Goal: Information Seeking & Learning: Learn about a topic

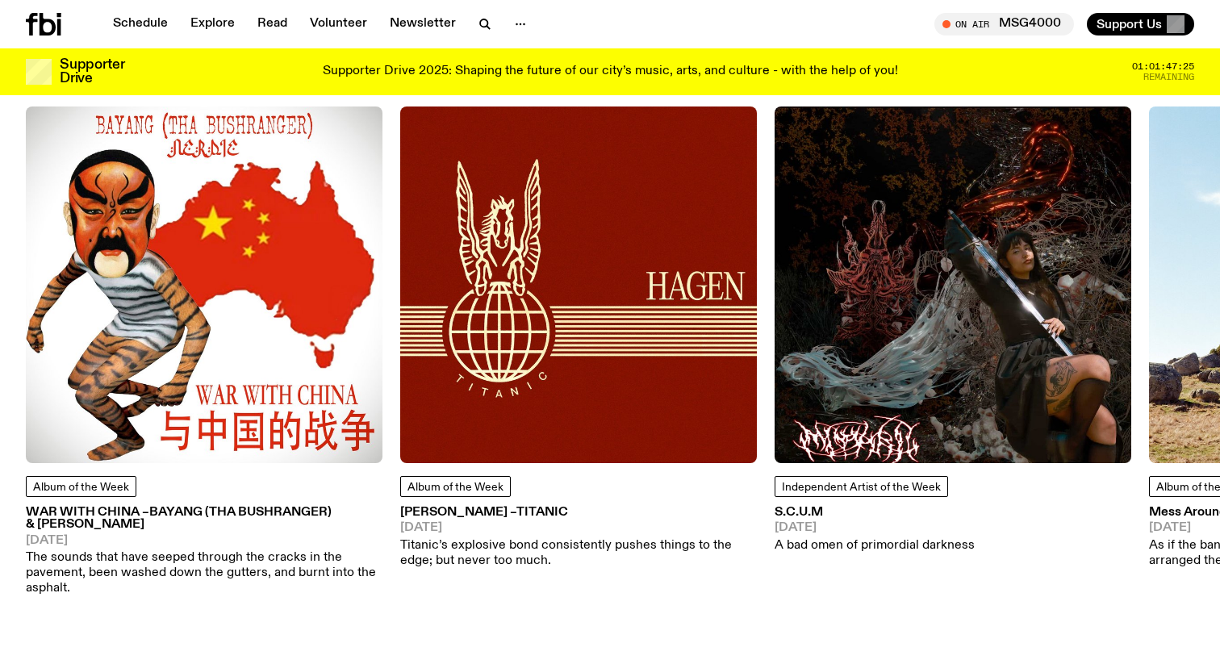
scroll to position [2099, 0]
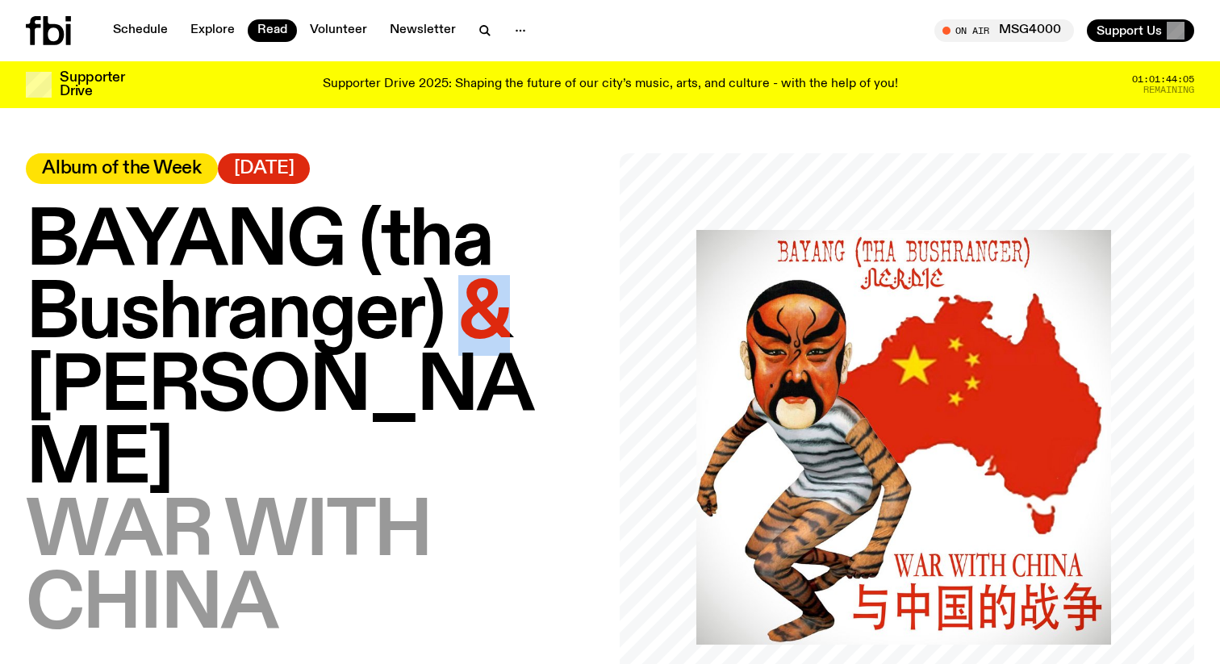
drag, startPoint x: 473, startPoint y: 306, endPoint x: 498, endPoint y: 306, distance: 25.8
click at [498, 306] on span "BAYANG (tha Bushranger) & [PERSON_NAME]" at bounding box center [279, 351] width 507 height 298
click at [527, 424] on h1 "BAYANG (tha Bushranger) & Nerdie – WAR WITH CHINA" at bounding box center [313, 424] width 574 height 436
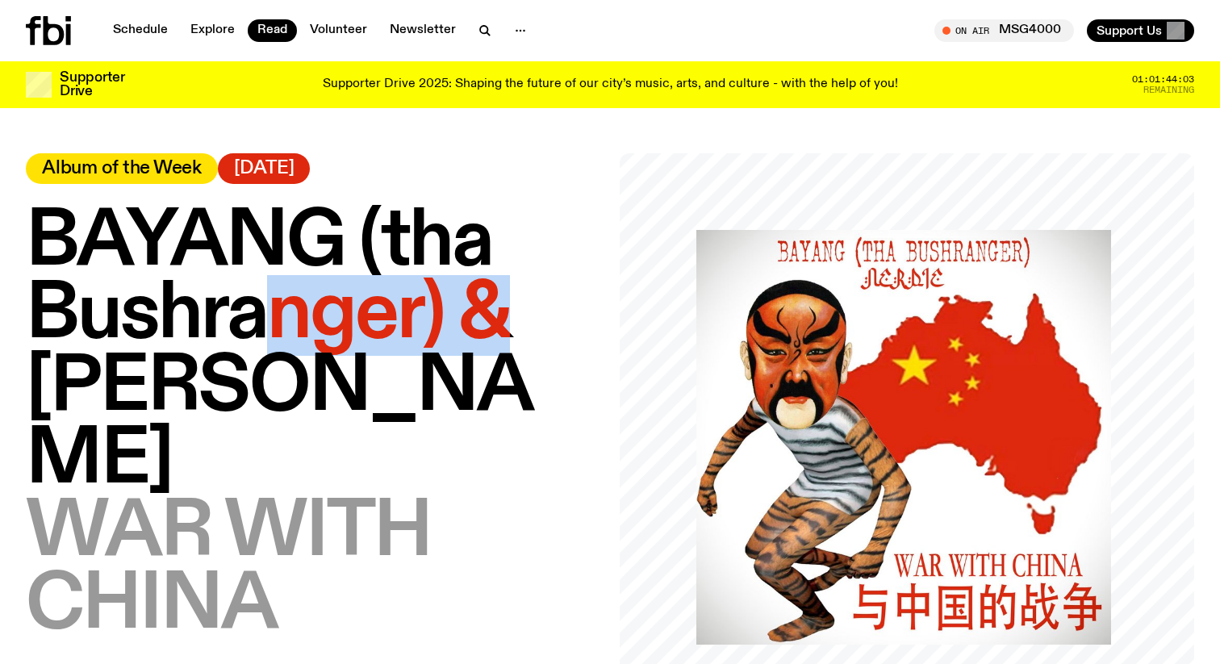
drag, startPoint x: 252, startPoint y: 309, endPoint x: 532, endPoint y: 309, distance: 279.1
click at [532, 309] on h1 "BAYANG (tha Bushranger) & Nerdie – WAR WITH CHINA" at bounding box center [313, 424] width 574 height 436
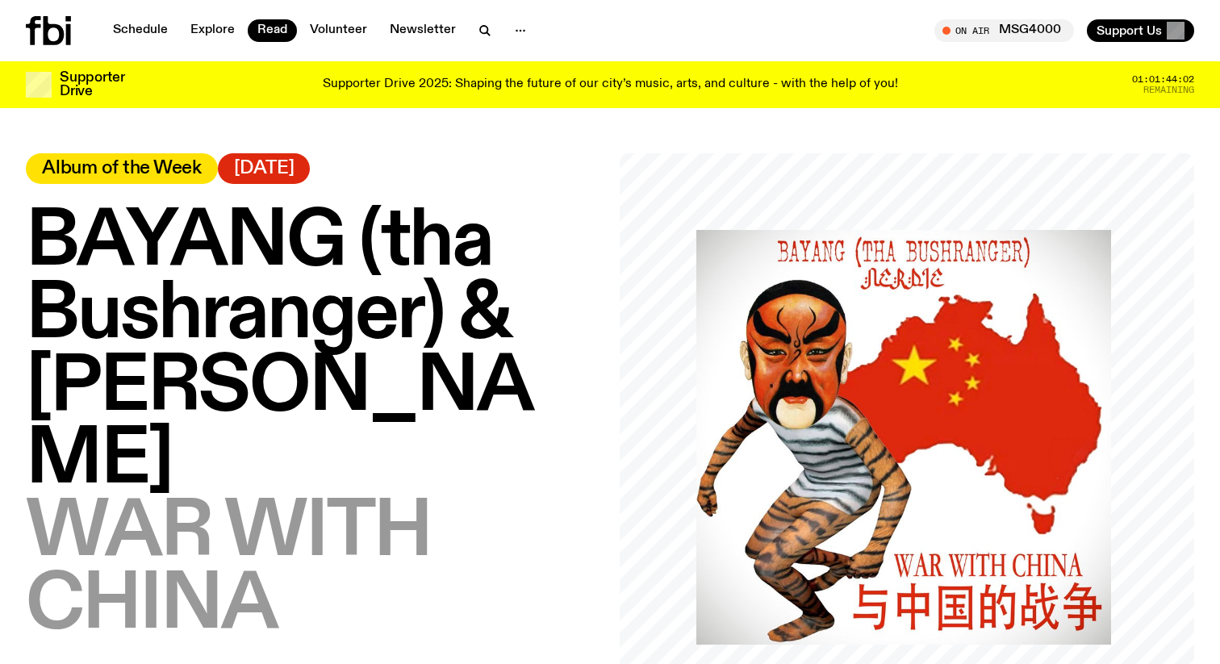
click at [546, 477] on h1 "BAYANG (tha Bushranger) & Nerdie – WAR WITH CHINA" at bounding box center [313, 424] width 574 height 436
